Goal: Information Seeking & Learning: Find specific fact

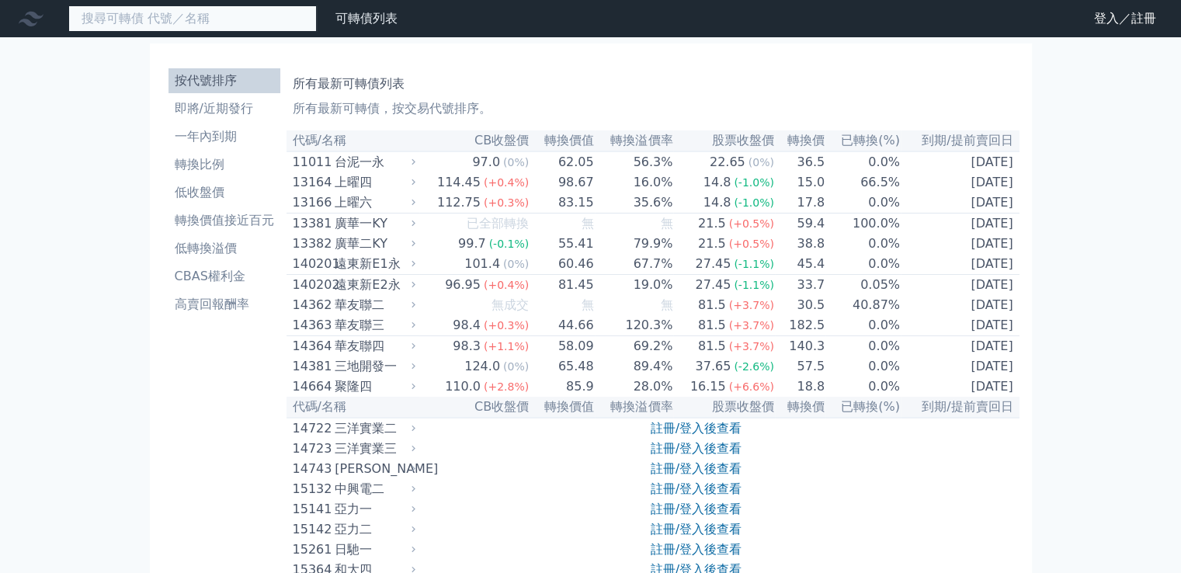
click at [266, 26] on input at bounding box center [192, 18] width 248 height 26
paste input "3691"
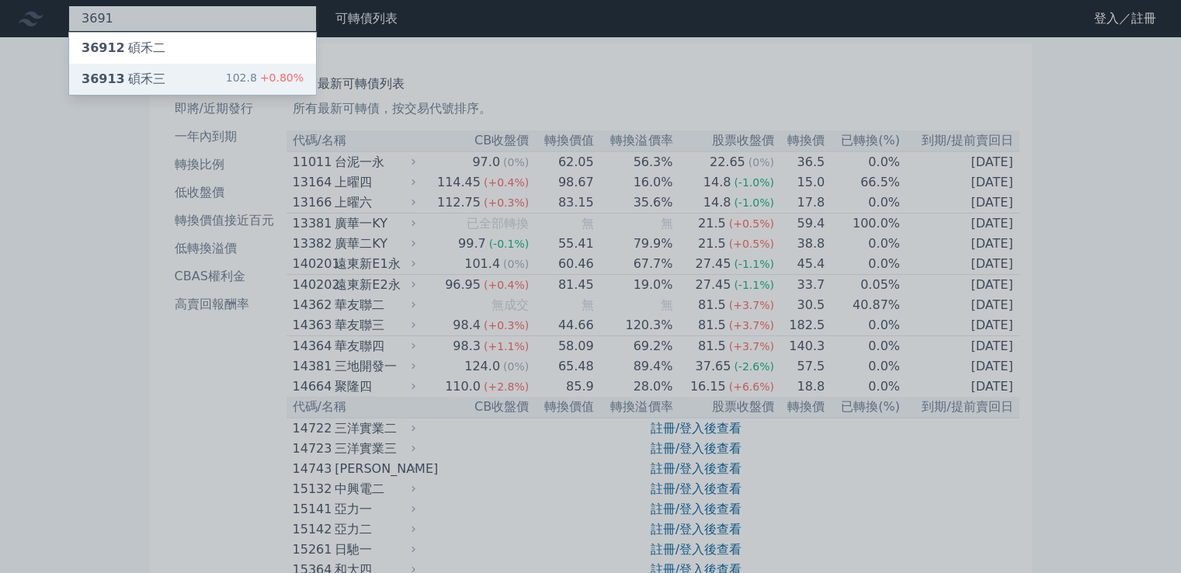
type input "3691"
click at [260, 73] on div "102.8 +0.80%" at bounding box center [265, 79] width 78 height 19
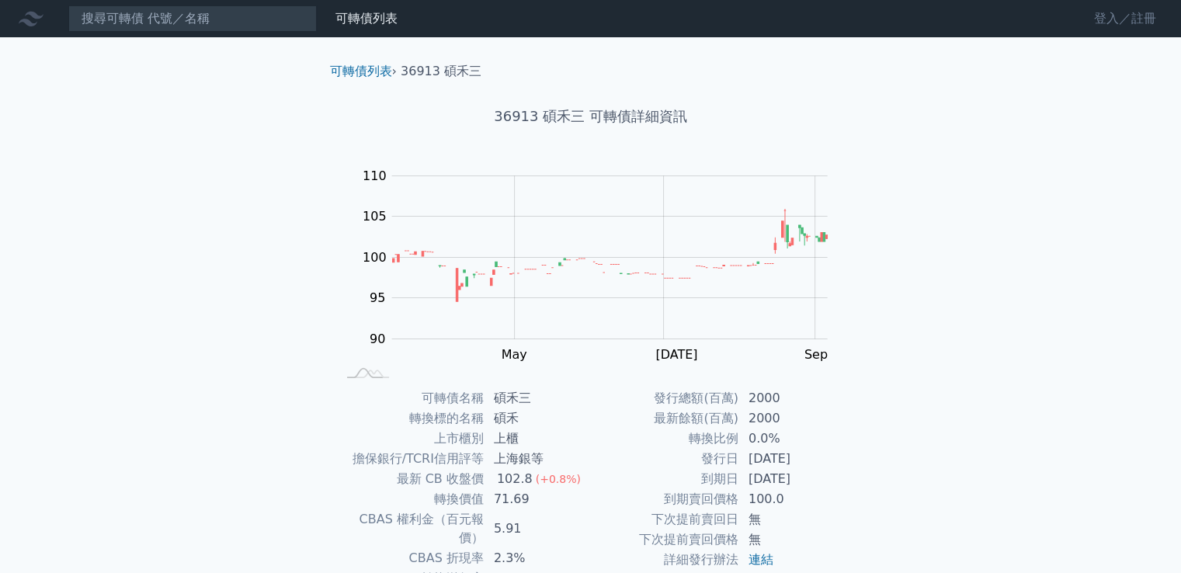
click at [1154, 26] on link "登入／註冊" at bounding box center [1125, 18] width 87 height 25
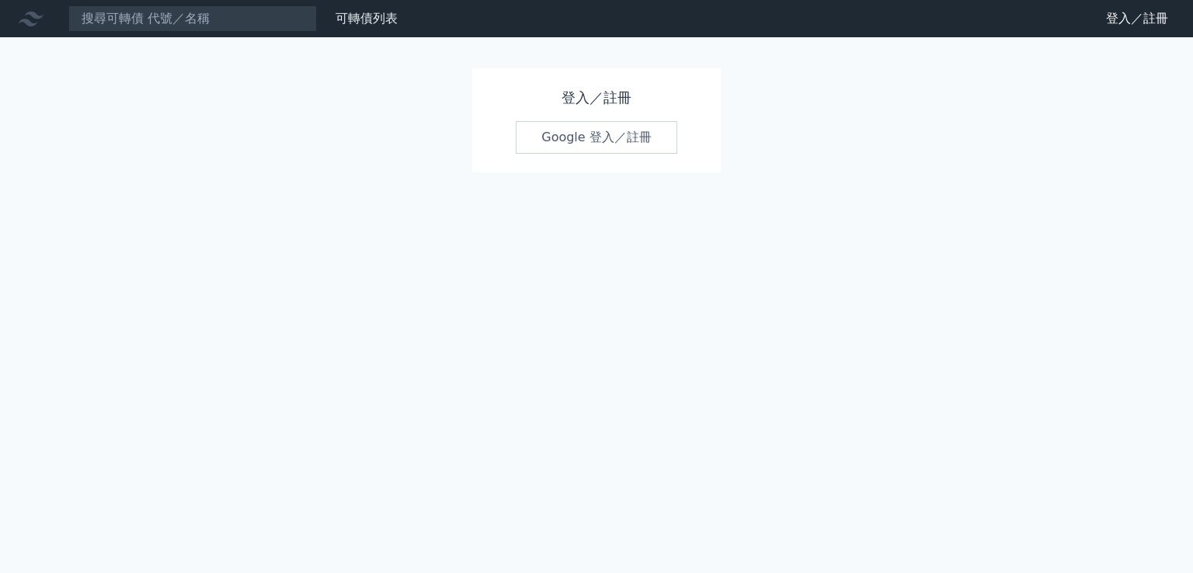
click at [595, 139] on link "Google 登入／註冊" at bounding box center [597, 137] width 162 height 33
click at [610, 127] on link "Google 登入／註冊" at bounding box center [597, 137] width 162 height 33
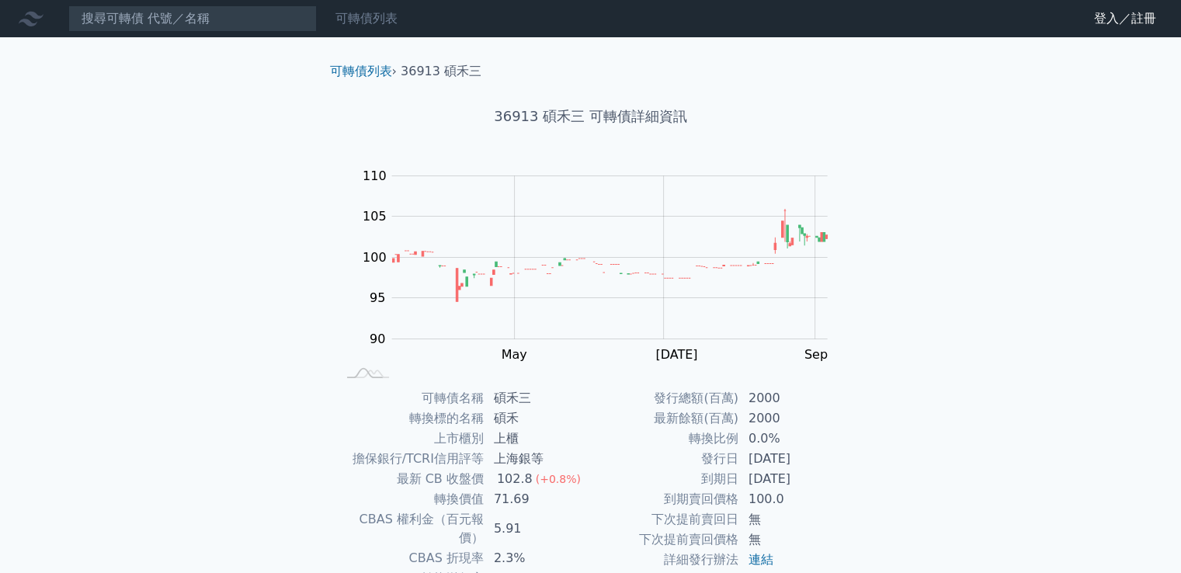
click at [371, 21] on link "可轉債列表" at bounding box center [366, 18] width 62 height 15
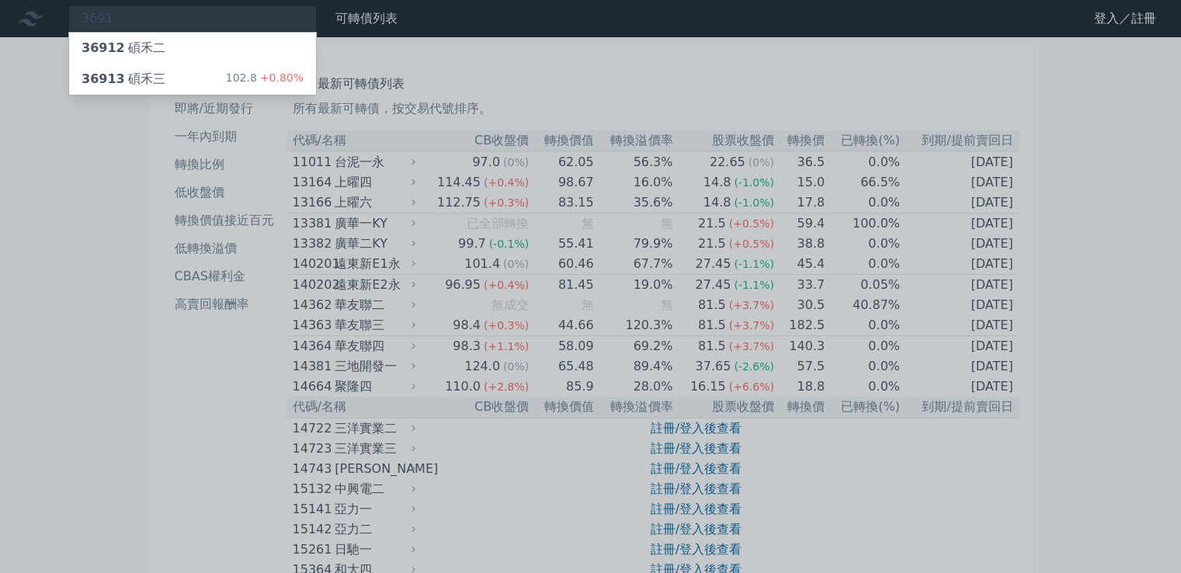
click at [1138, 10] on div at bounding box center [590, 286] width 1181 height 573
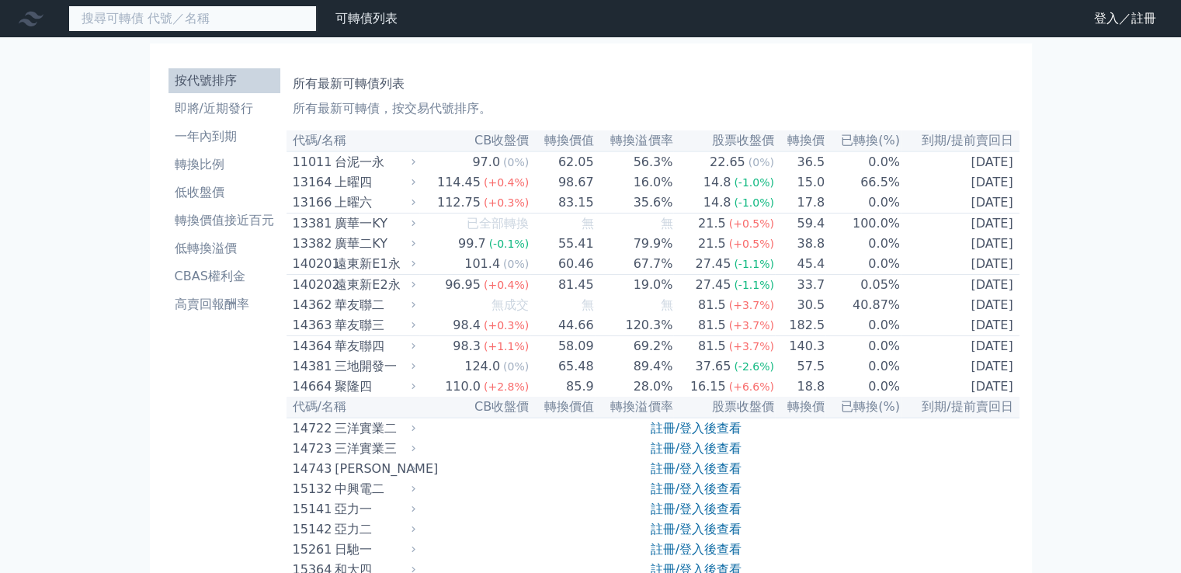
click at [210, 19] on input at bounding box center [192, 18] width 248 height 26
paste input "3691"
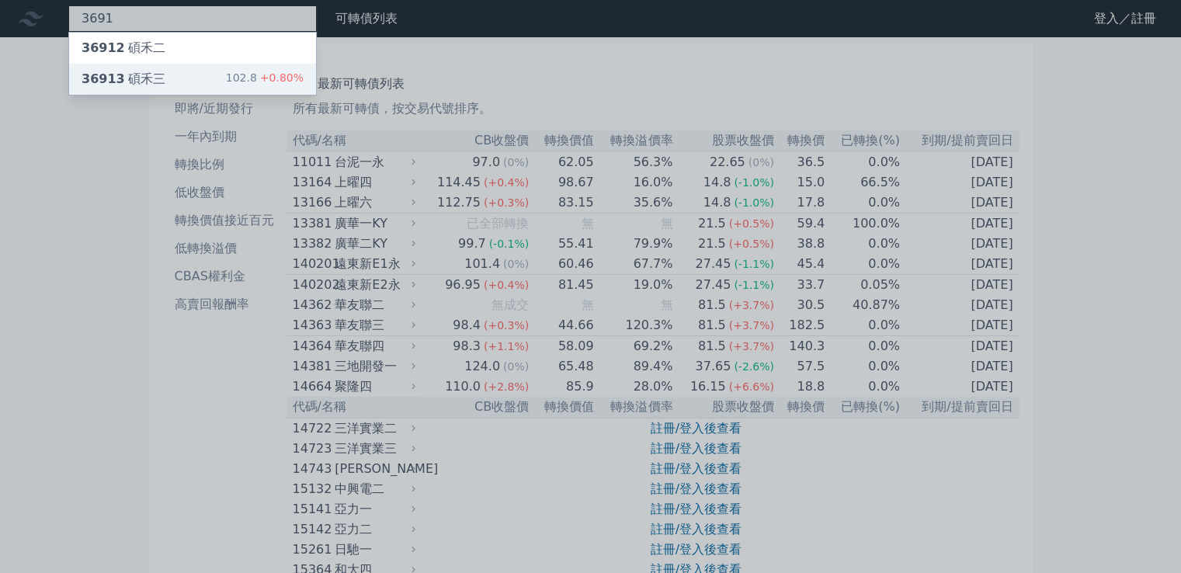
type input "3691"
click at [174, 82] on div "36913 碩禾三 102.8 +0.80%" at bounding box center [192, 79] width 247 height 31
